Goal: Find specific page/section: Find specific page/section

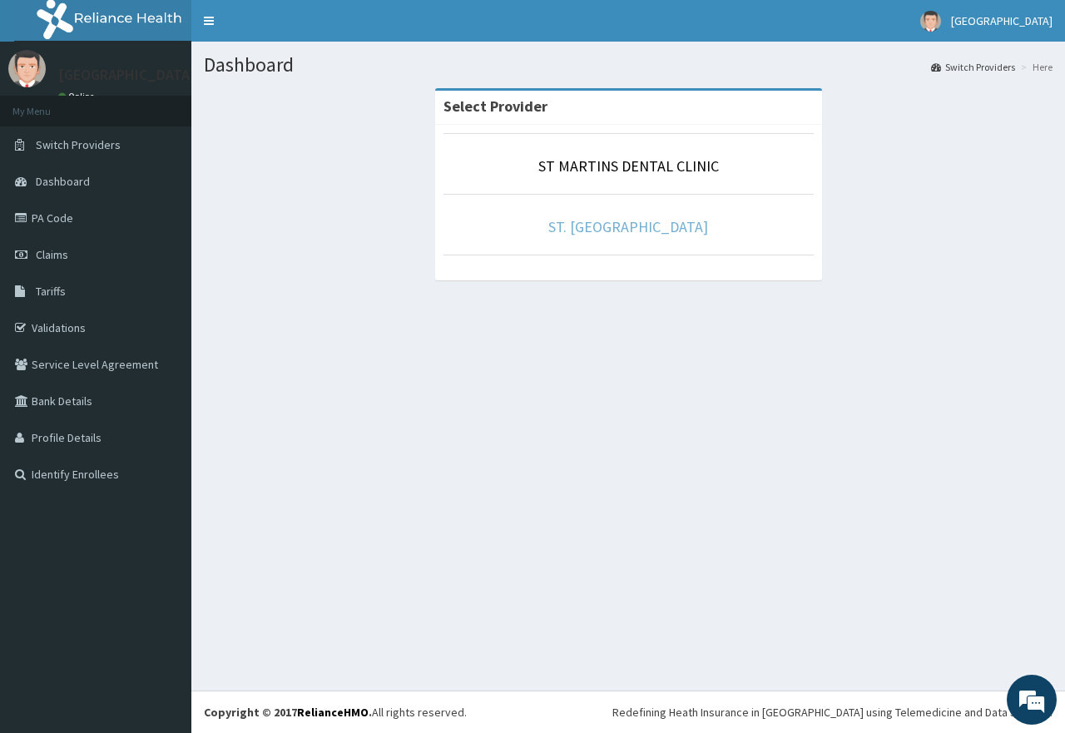
click at [631, 236] on link "ST. [GEOGRAPHIC_DATA]" at bounding box center [628, 226] width 160 height 19
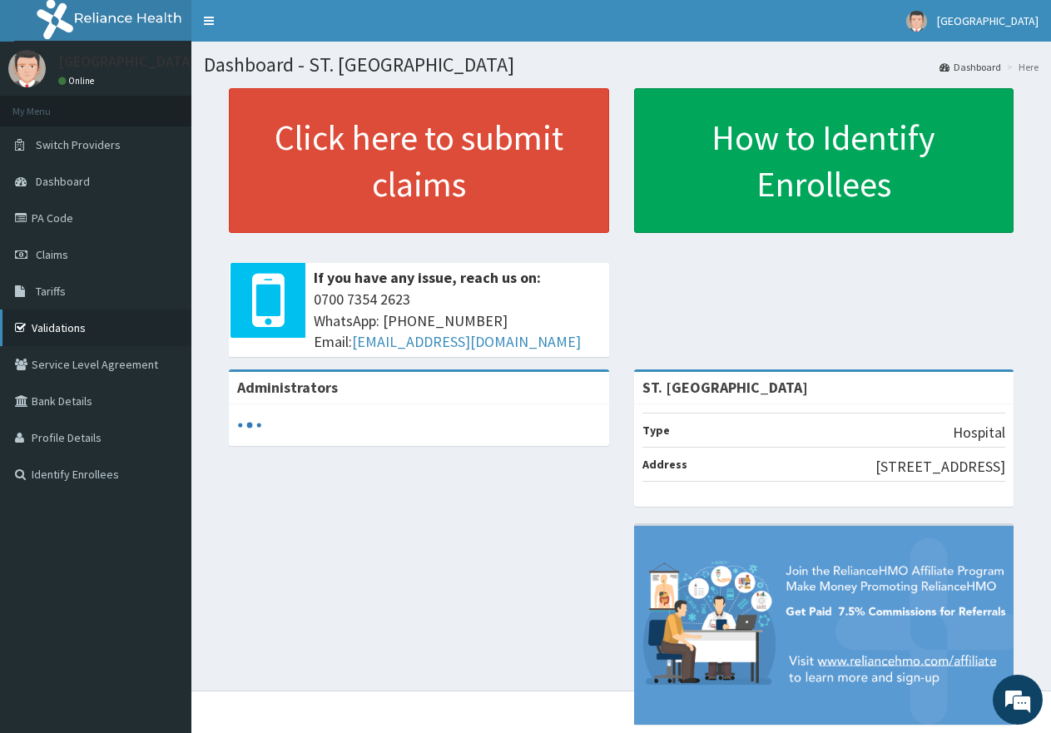
click at [92, 327] on link "Validations" at bounding box center [95, 327] width 191 height 37
